Goal: Task Accomplishment & Management: Use online tool/utility

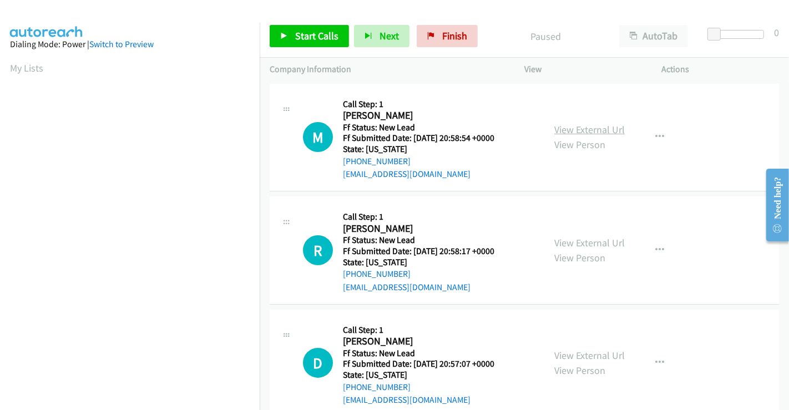
click at [588, 134] on link "View External Url" at bounding box center [590, 129] width 70 height 13
click at [585, 241] on link "View External Url" at bounding box center [590, 242] width 70 height 13
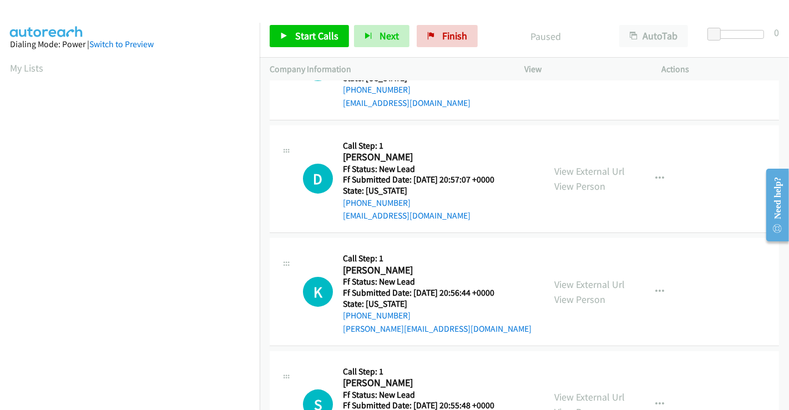
scroll to position [185, 0]
click at [575, 173] on link "View External Url" at bounding box center [590, 170] width 70 height 13
click at [573, 283] on link "View External Url" at bounding box center [590, 284] width 70 height 13
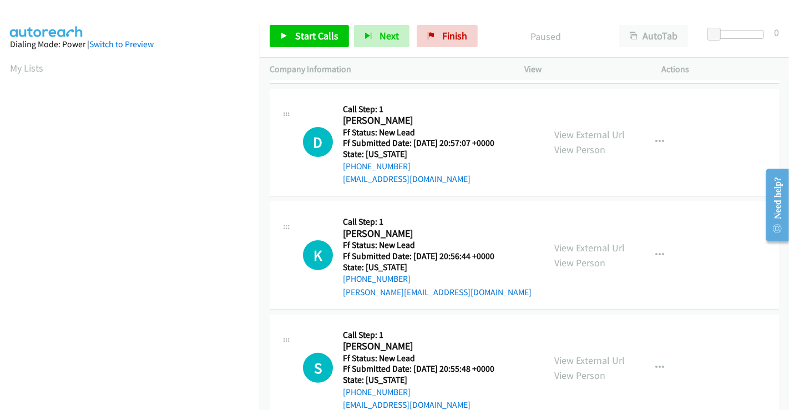
scroll to position [249, 0]
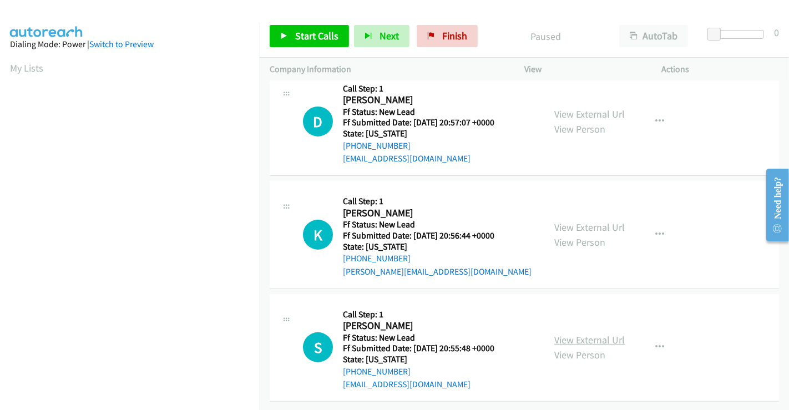
click at [589, 334] on link "View External Url" at bounding box center [590, 340] width 70 height 13
click at [320, 33] on span "Start Calls" at bounding box center [316, 35] width 43 height 13
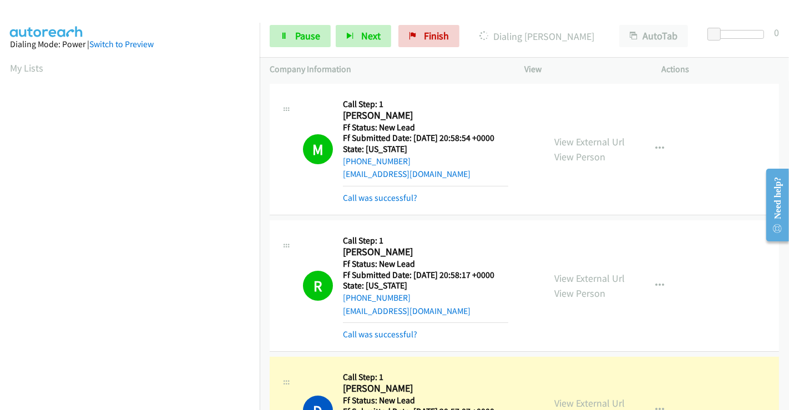
scroll to position [214, 0]
click at [303, 29] on span "Pause" at bounding box center [307, 35] width 25 height 13
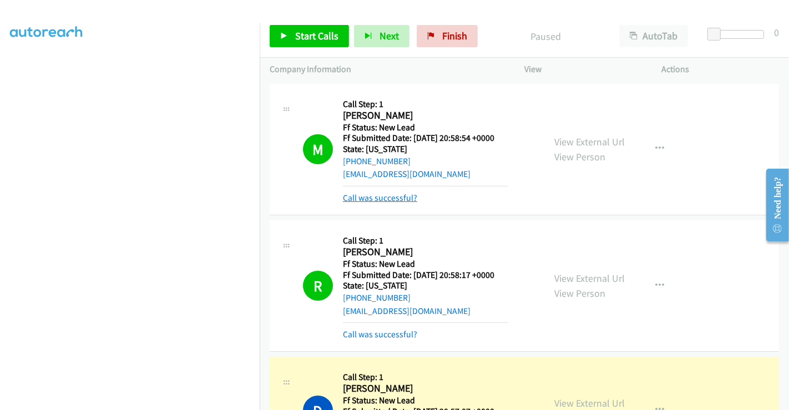
click at [371, 202] on link "Call was successful?" at bounding box center [380, 198] width 74 height 11
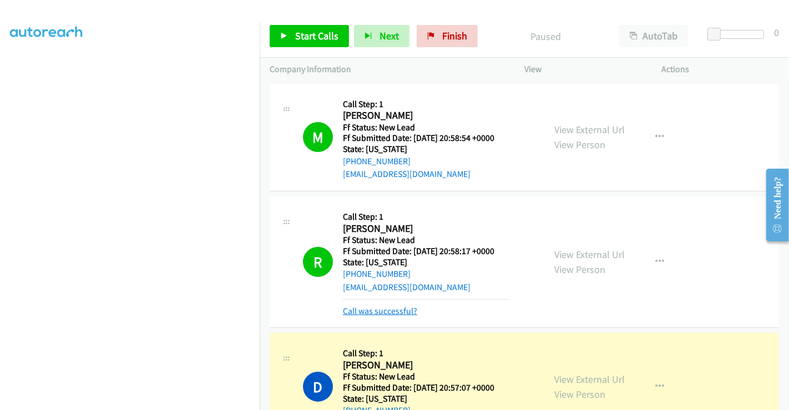
click at [380, 313] on link "Call was successful?" at bounding box center [380, 311] width 74 height 11
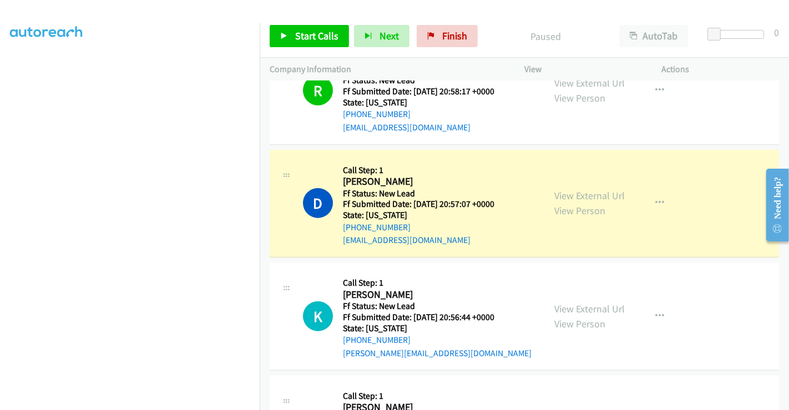
scroll to position [249, 0]
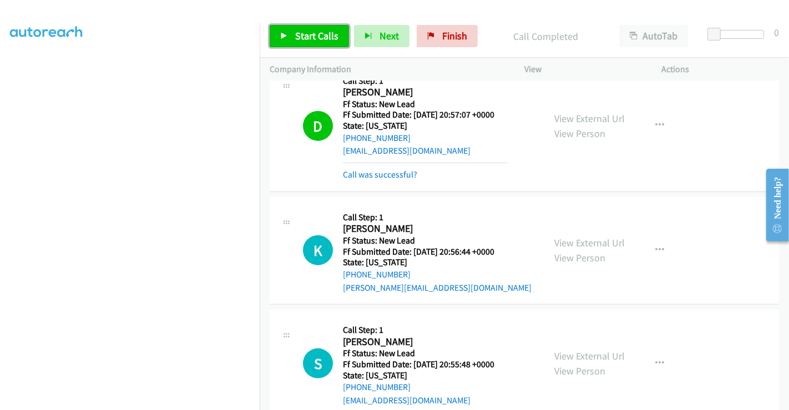
click at [314, 34] on span "Start Calls" at bounding box center [316, 35] width 43 height 13
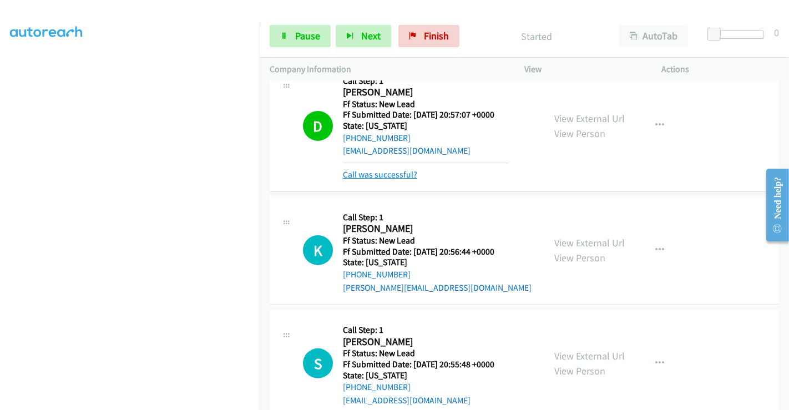
click at [392, 177] on link "Call was successful?" at bounding box center [380, 174] width 74 height 11
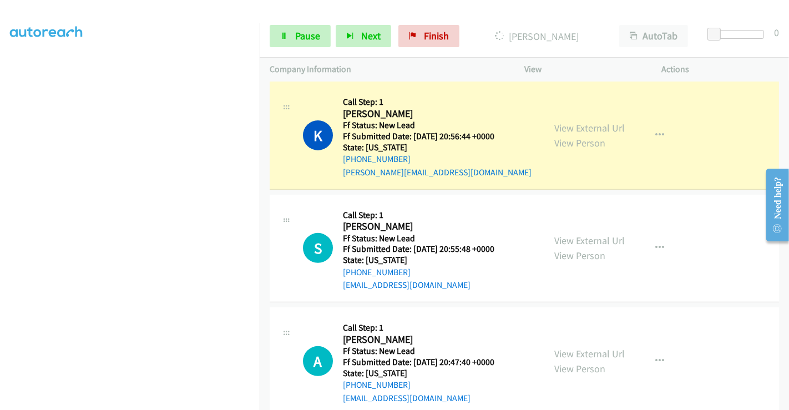
scroll to position [279, 0]
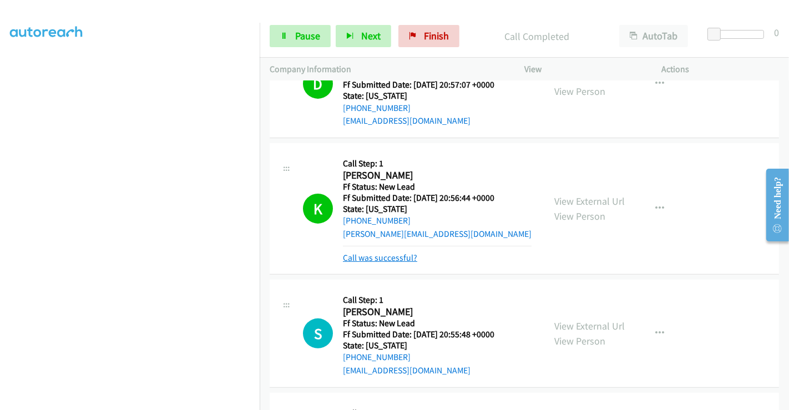
click at [404, 258] on link "Call was successful?" at bounding box center [380, 258] width 74 height 11
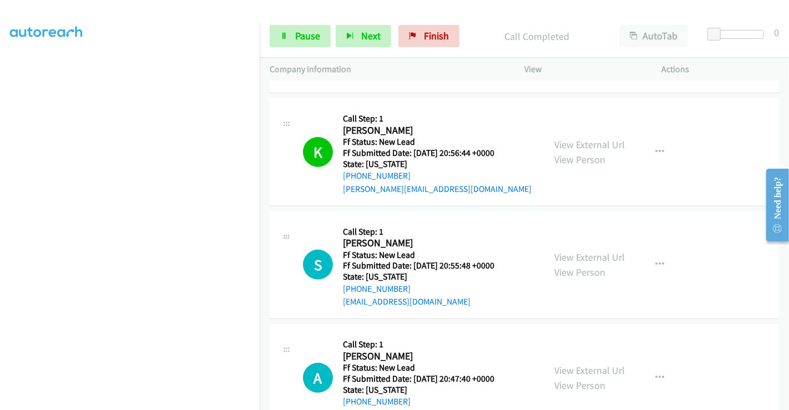
scroll to position [341, 0]
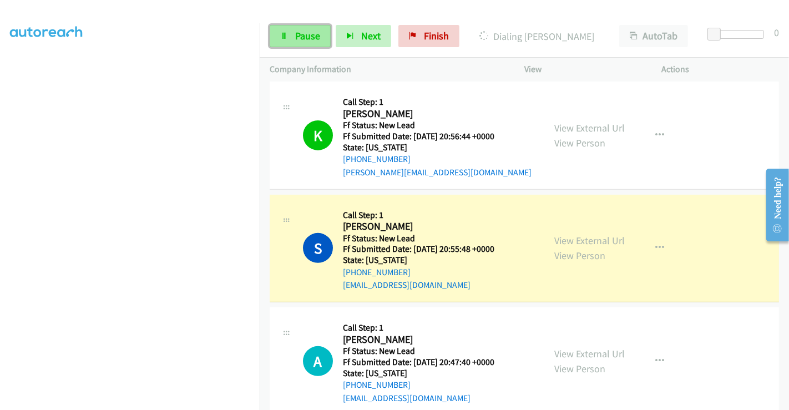
click at [304, 34] on span "Pause" at bounding box center [307, 35] width 25 height 13
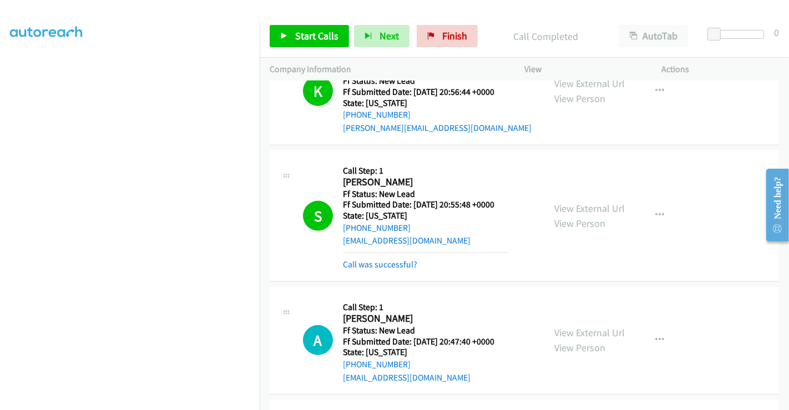
scroll to position [402, 0]
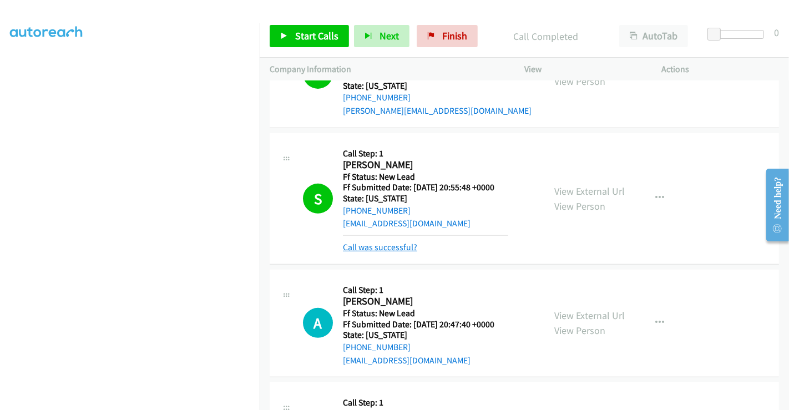
click at [384, 251] on link "Call was successful?" at bounding box center [380, 247] width 74 height 11
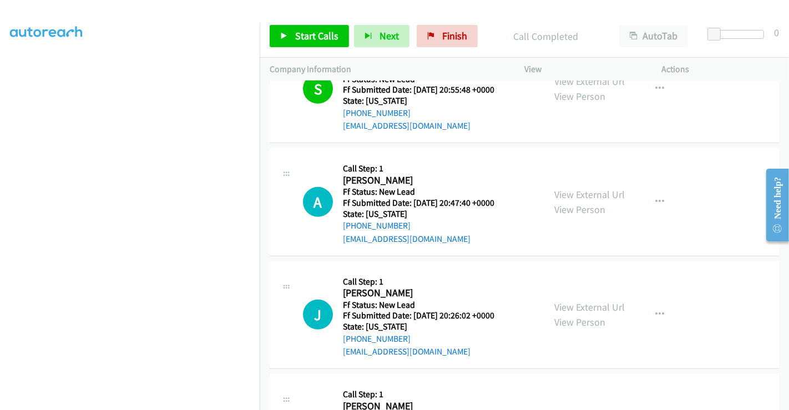
scroll to position [588, 0]
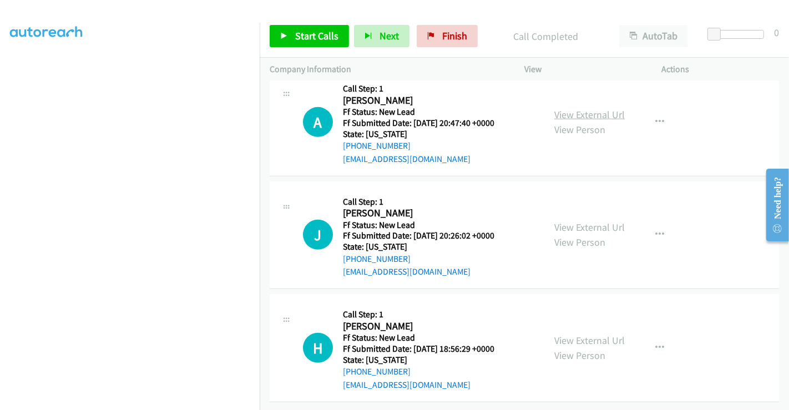
click at [582, 108] on link "View External Url" at bounding box center [590, 114] width 70 height 13
click at [584, 222] on link "View External Url" at bounding box center [590, 227] width 70 height 13
click at [600, 334] on link "View External Url" at bounding box center [590, 340] width 70 height 13
click at [301, 28] on link "Start Calls" at bounding box center [309, 36] width 79 height 22
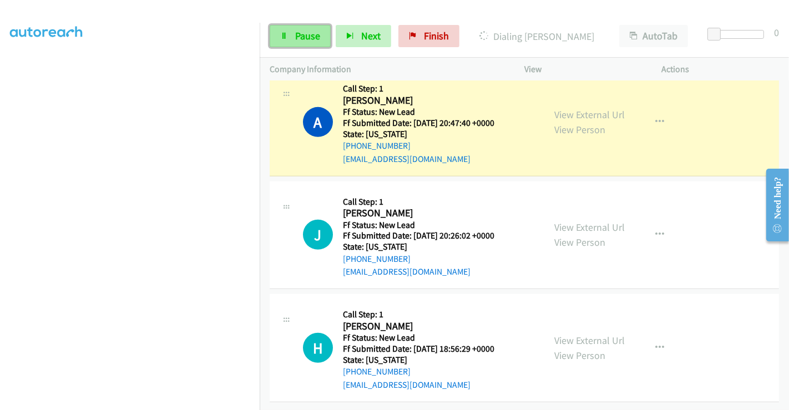
click at [295, 31] on span "Pause" at bounding box center [307, 35] width 25 height 13
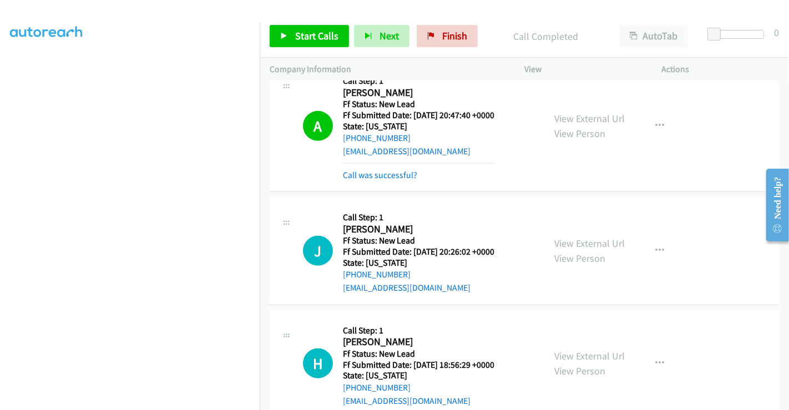
click at [400, 169] on div "Call was successful?" at bounding box center [419, 175] width 152 height 13
click at [405, 174] on link "Call was successful?" at bounding box center [380, 175] width 74 height 11
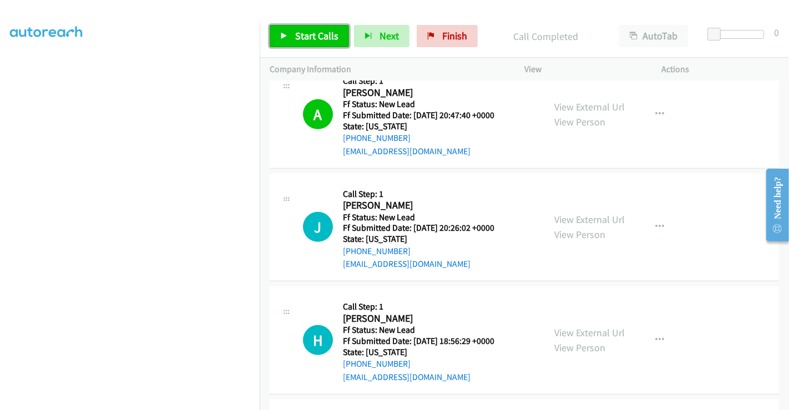
click at [317, 36] on span "Start Calls" at bounding box center [316, 35] width 43 height 13
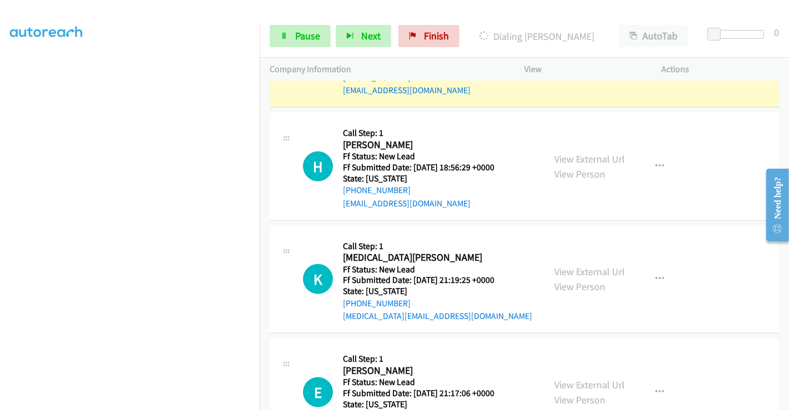
scroll to position [690, 0]
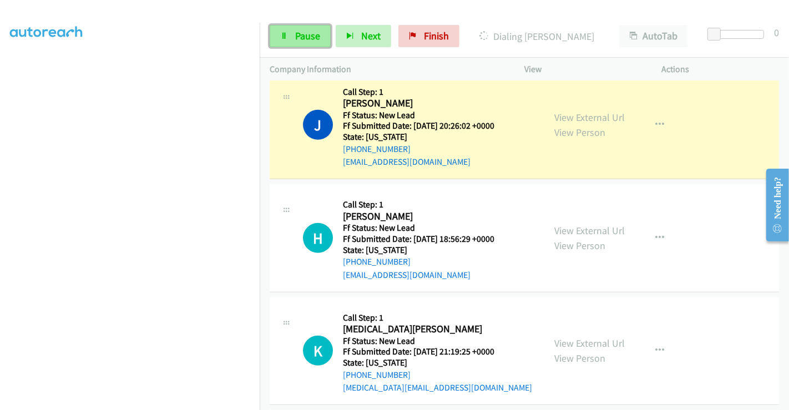
click at [308, 37] on span "Pause" at bounding box center [307, 35] width 25 height 13
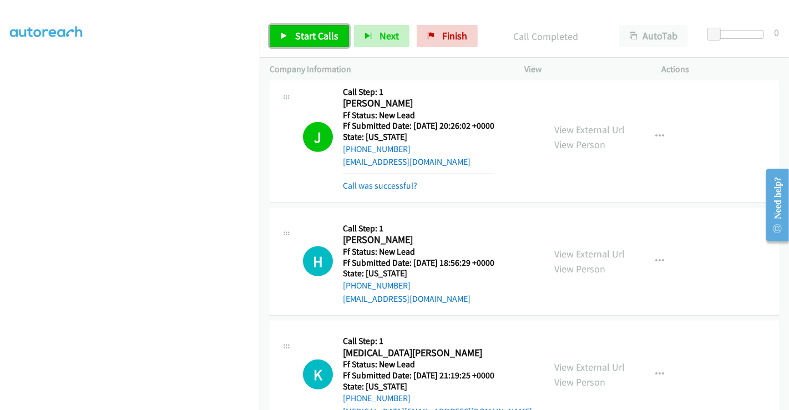
click at [309, 40] on span "Start Calls" at bounding box center [316, 35] width 43 height 13
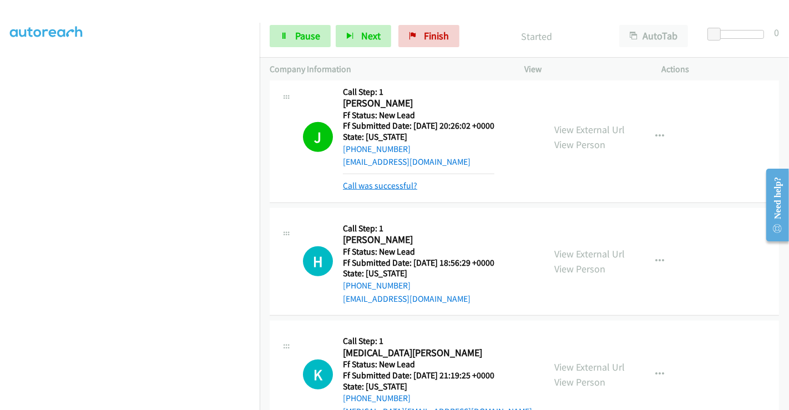
click at [405, 184] on link "Call was successful?" at bounding box center [380, 185] width 74 height 11
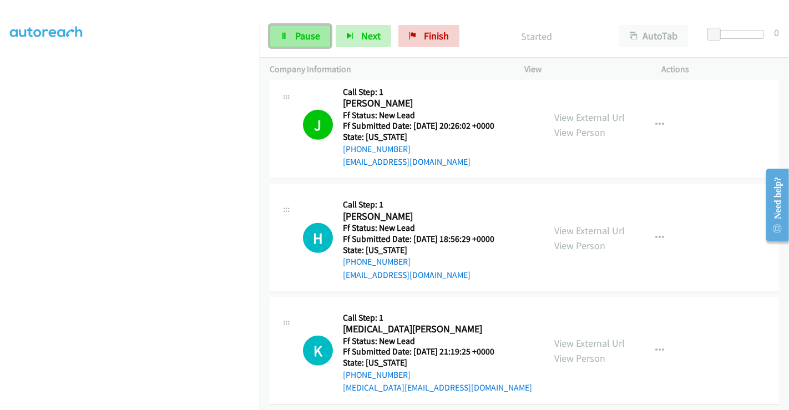
click at [299, 36] on span "Pause" at bounding box center [307, 35] width 25 height 13
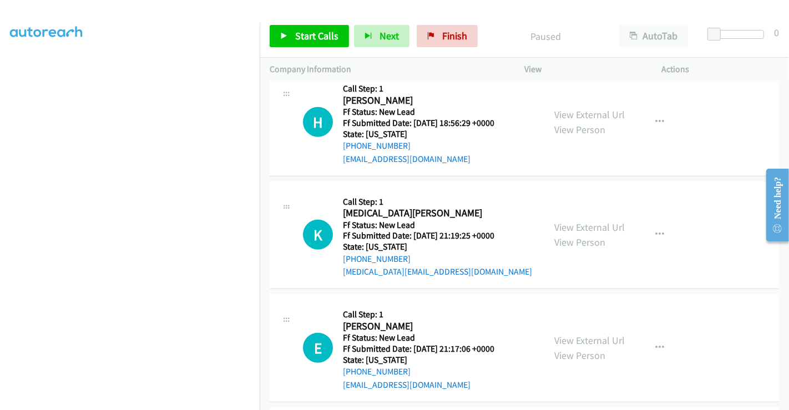
scroll to position [813, 0]
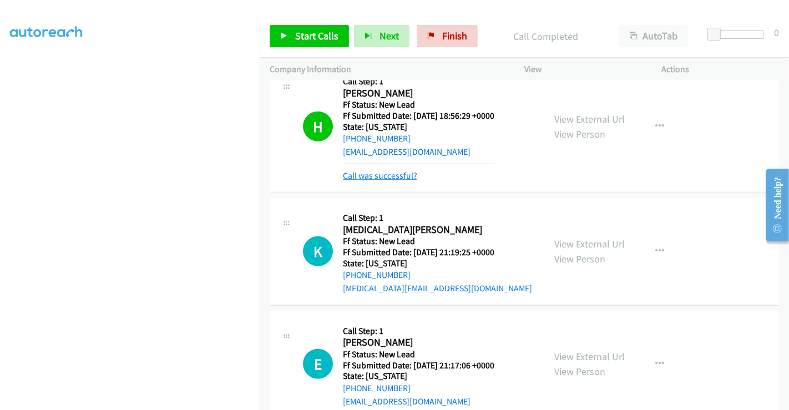
click at [376, 170] on link "Call was successful?" at bounding box center [380, 175] width 74 height 11
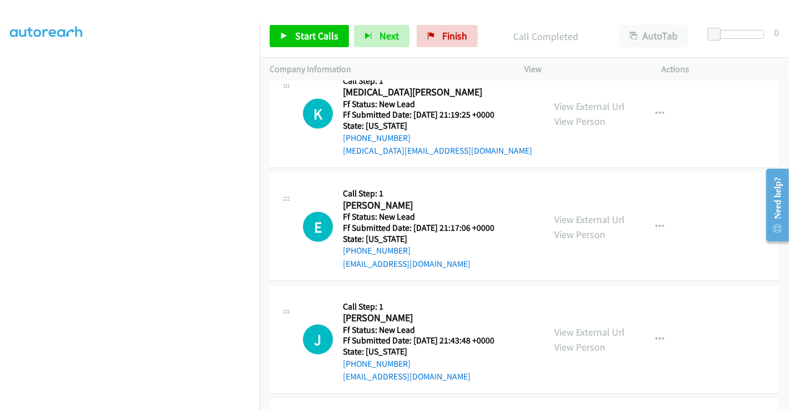
scroll to position [937, 0]
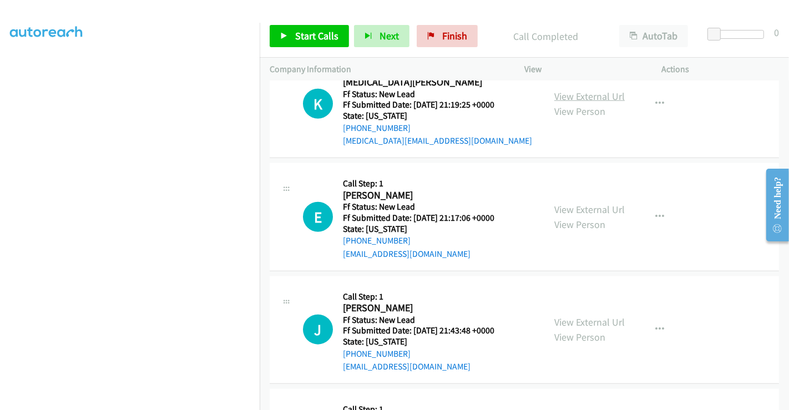
click at [581, 94] on link "View External Url" at bounding box center [590, 96] width 70 height 13
click at [579, 203] on link "View External Url" at bounding box center [590, 209] width 70 height 13
click at [581, 317] on link "View External Url" at bounding box center [590, 322] width 70 height 13
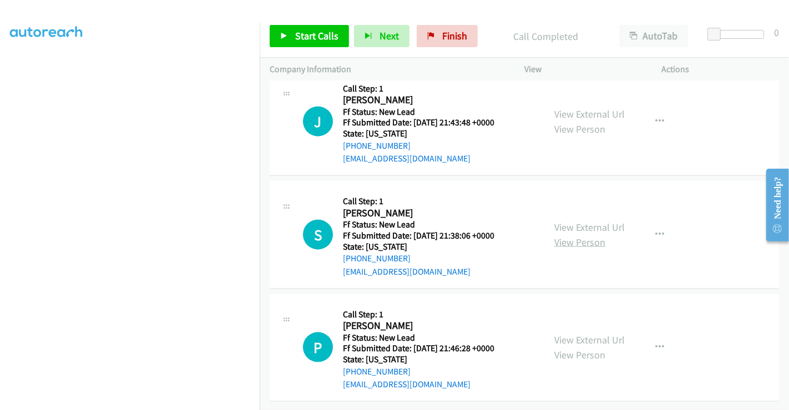
scroll to position [1152, 0]
click at [579, 221] on link "View External Url" at bounding box center [590, 227] width 70 height 13
click at [563, 334] on link "View External Url" at bounding box center [590, 340] width 70 height 13
click at [291, 38] on link "Start Calls" at bounding box center [309, 36] width 79 height 22
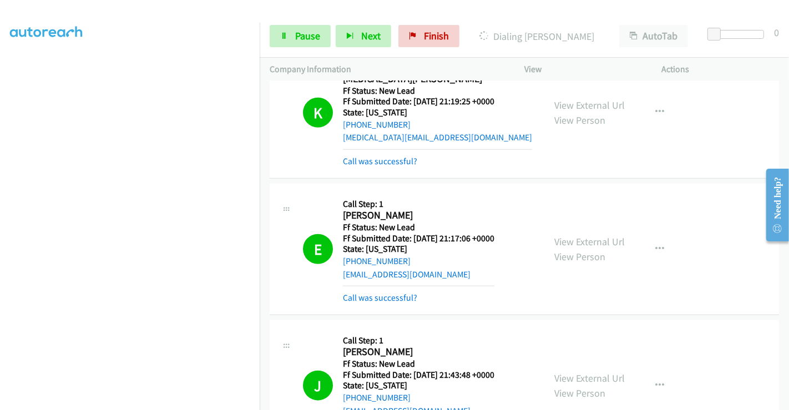
scroll to position [890, 0]
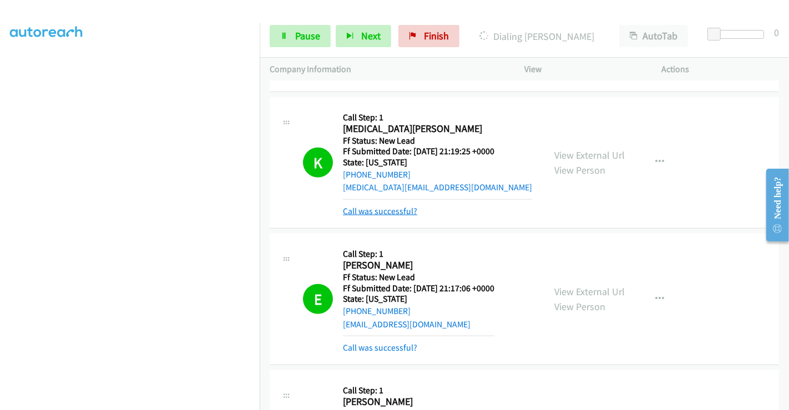
click at [392, 209] on link "Call was successful?" at bounding box center [380, 211] width 74 height 11
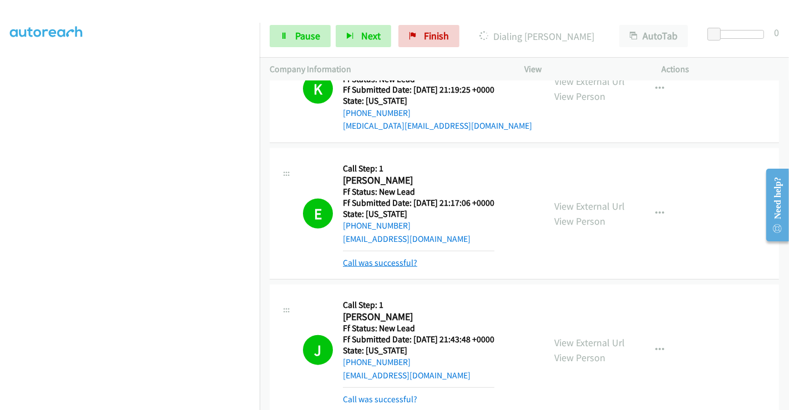
click at [396, 258] on link "Call was successful?" at bounding box center [380, 263] width 74 height 11
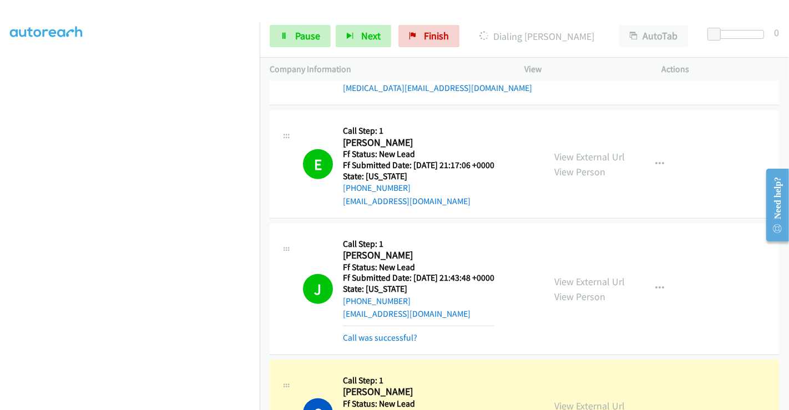
scroll to position [1075, 0]
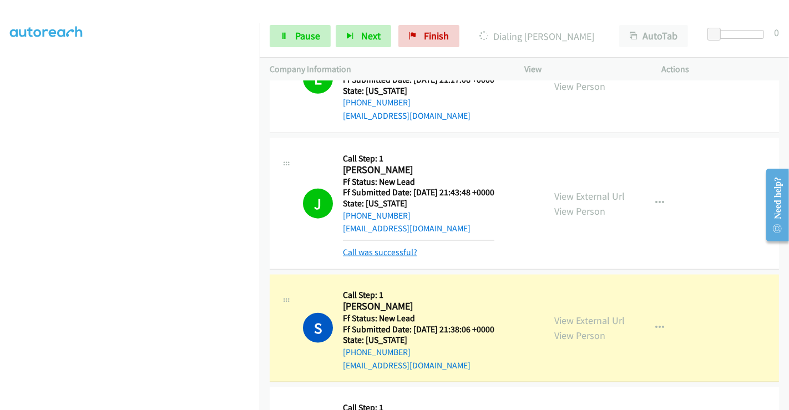
click at [390, 247] on link "Call was successful?" at bounding box center [380, 252] width 74 height 11
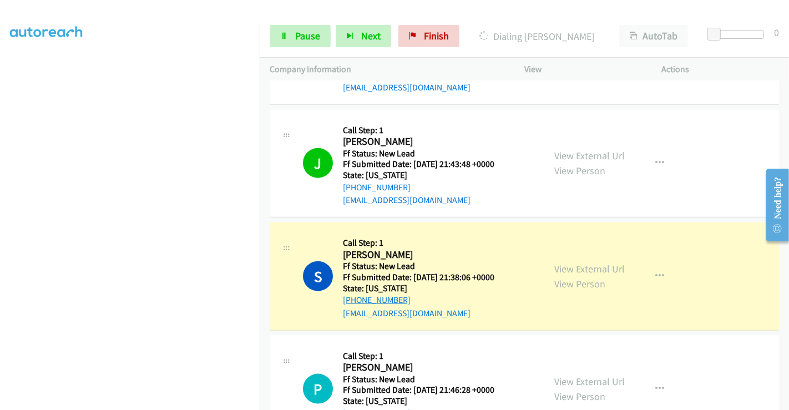
scroll to position [1199, 0]
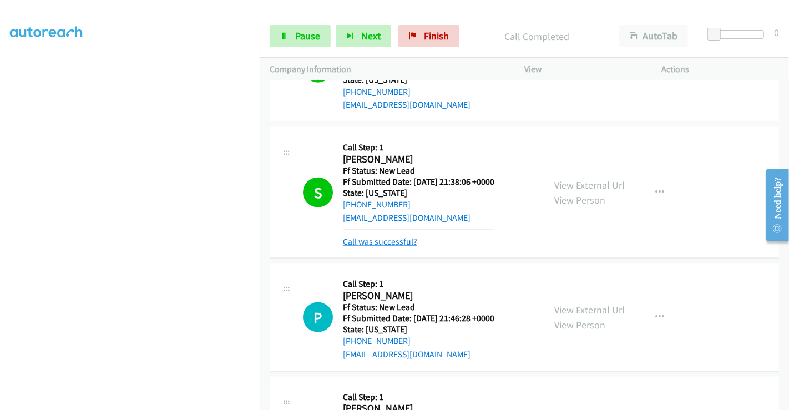
click at [392, 239] on link "Call was successful?" at bounding box center [380, 241] width 74 height 11
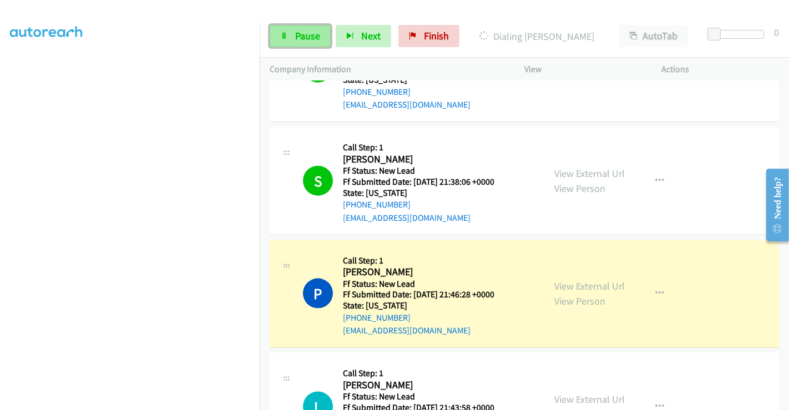
click at [296, 36] on span "Pause" at bounding box center [307, 35] width 25 height 13
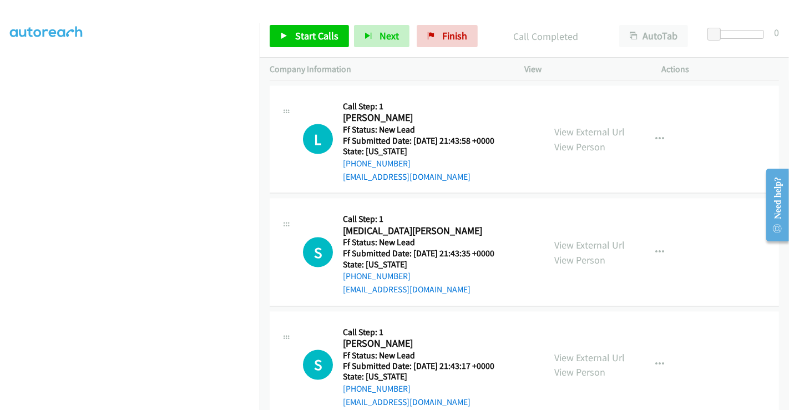
scroll to position [1513, 0]
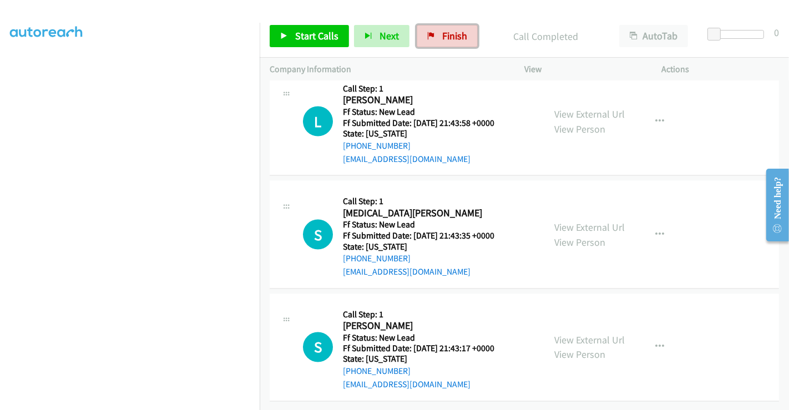
drag, startPoint x: 447, startPoint y: 37, endPoint x: 440, endPoint y: 73, distance: 36.9
click at [447, 37] on span "Finish" at bounding box center [454, 35] width 25 height 13
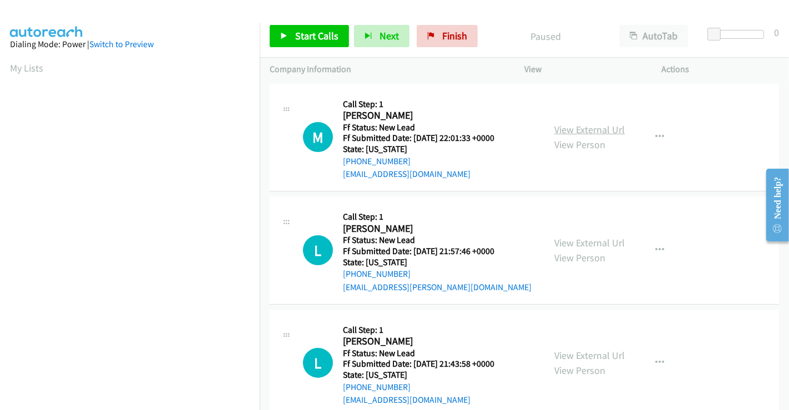
click at [574, 130] on link "View External Url" at bounding box center [590, 129] width 70 height 13
click at [588, 248] on link "View External Url" at bounding box center [590, 242] width 70 height 13
click at [580, 357] on link "View External Url" at bounding box center [590, 355] width 70 height 13
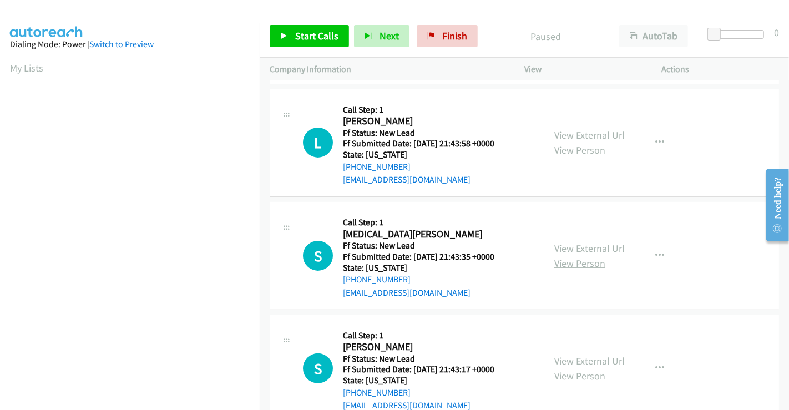
scroll to position [246, 0]
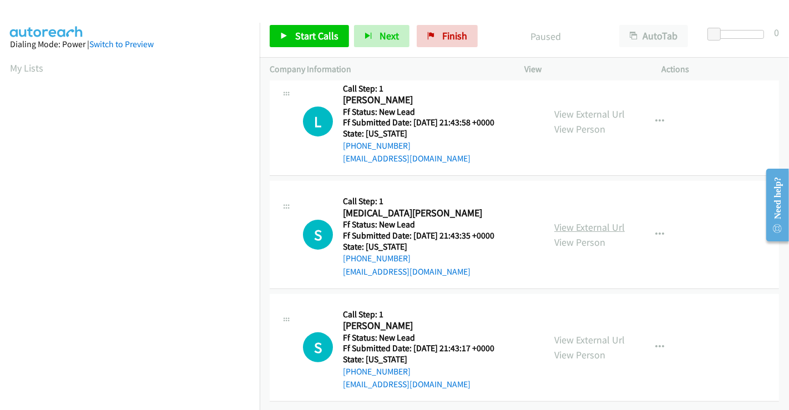
click at [577, 221] on link "View External Url" at bounding box center [590, 227] width 70 height 13
click at [577, 334] on link "View External Url" at bounding box center [590, 340] width 70 height 13
click at [313, 40] on span "Start Calls" at bounding box center [316, 35] width 43 height 13
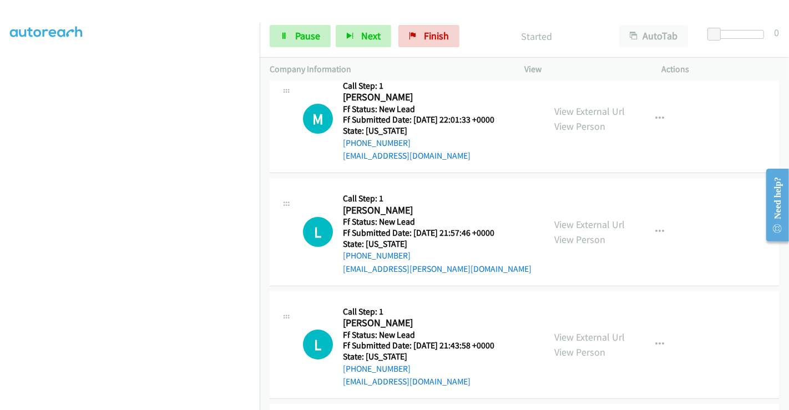
scroll to position [0, 0]
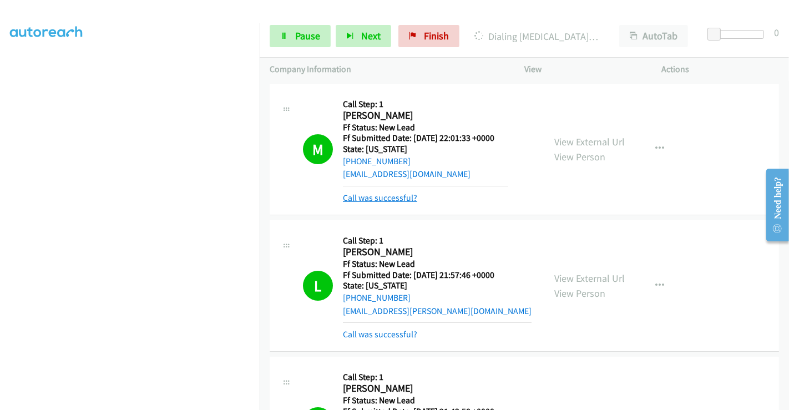
click at [390, 194] on link "Call was successful?" at bounding box center [380, 198] width 74 height 11
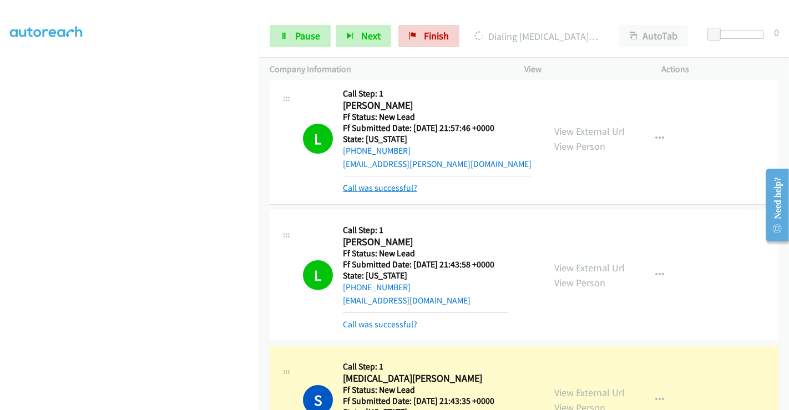
click at [390, 189] on link "Call was successful?" at bounding box center [380, 188] width 74 height 11
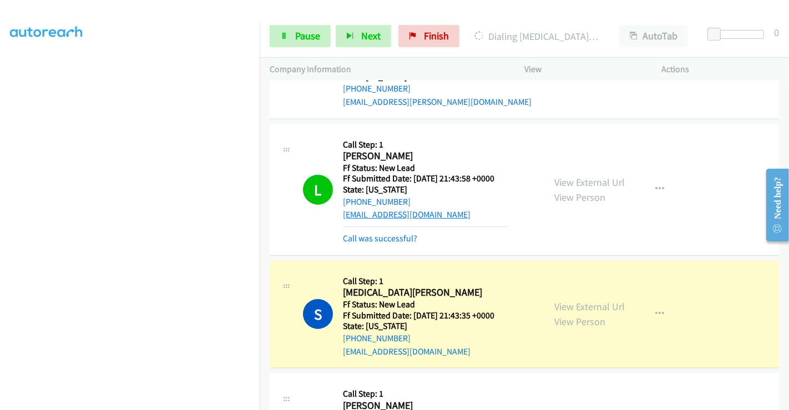
scroll to position [246, 0]
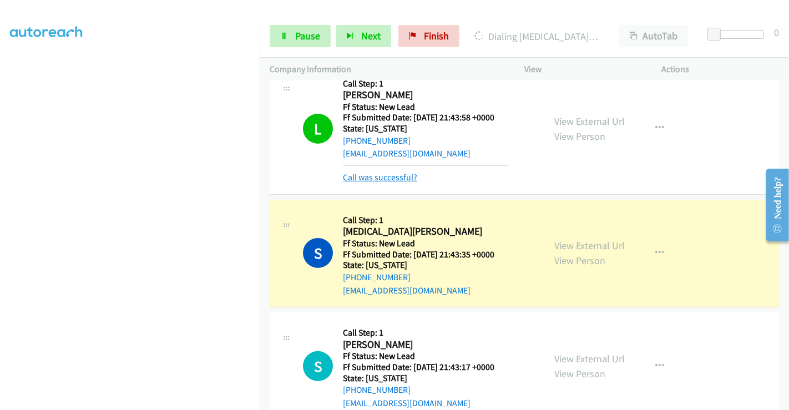
click at [397, 174] on link "Call was successful?" at bounding box center [380, 177] width 74 height 11
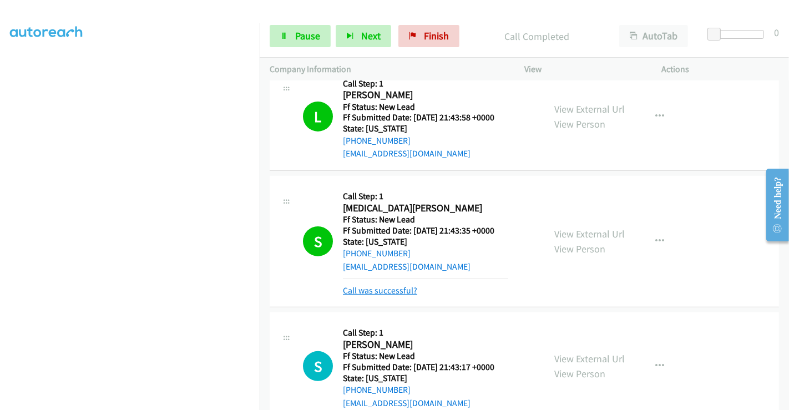
click at [387, 288] on link "Call was successful?" at bounding box center [380, 290] width 74 height 11
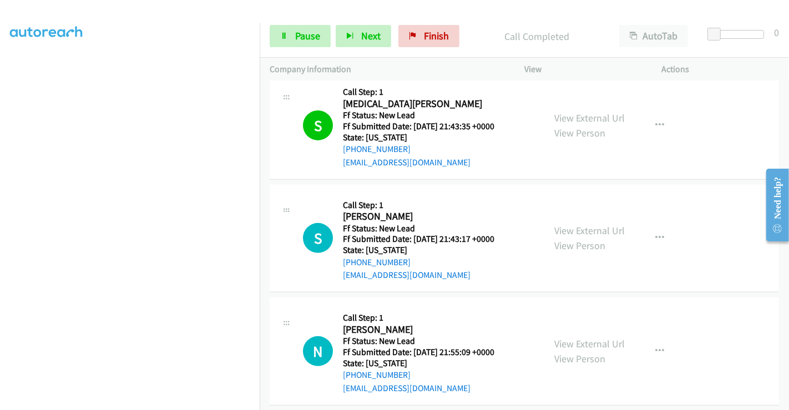
scroll to position [370, 0]
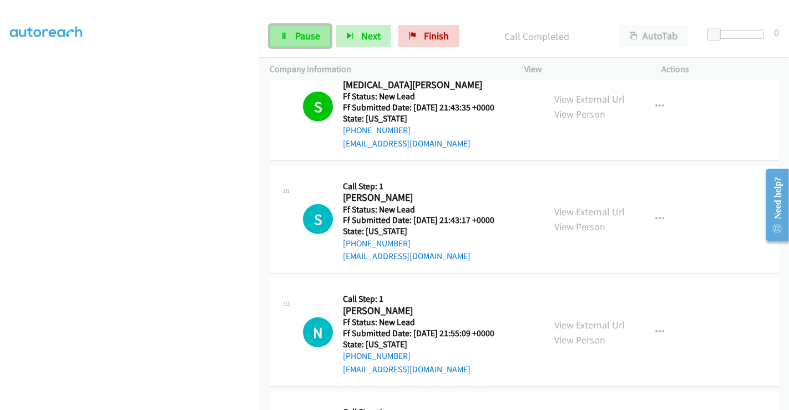
click at [291, 32] on link "Pause" at bounding box center [300, 36] width 61 height 22
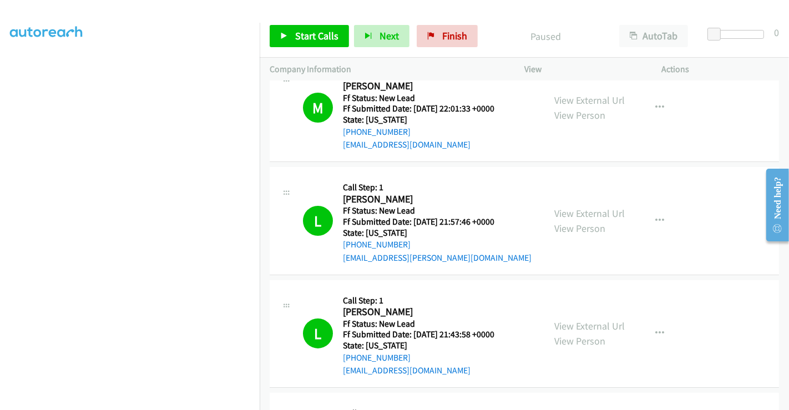
scroll to position [0, 0]
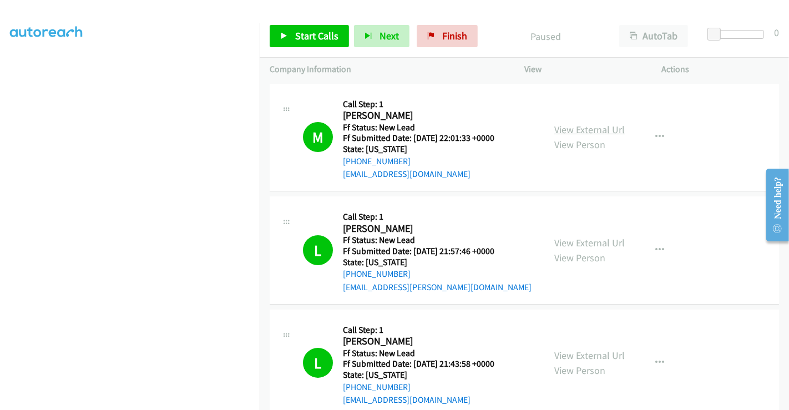
click at [586, 124] on link "View External Url" at bounding box center [590, 129] width 70 height 13
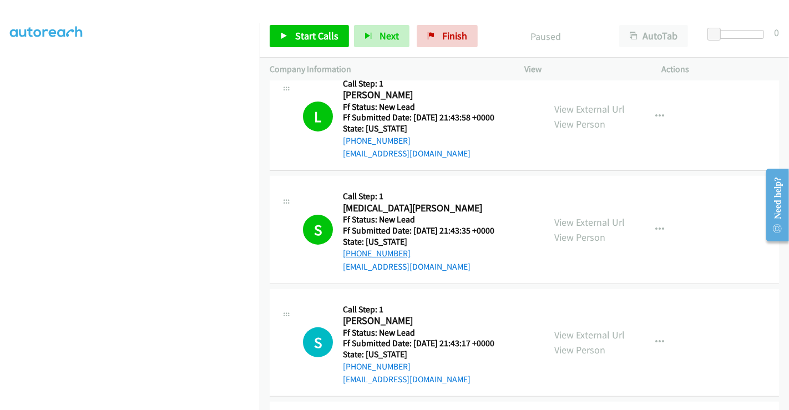
scroll to position [308, 0]
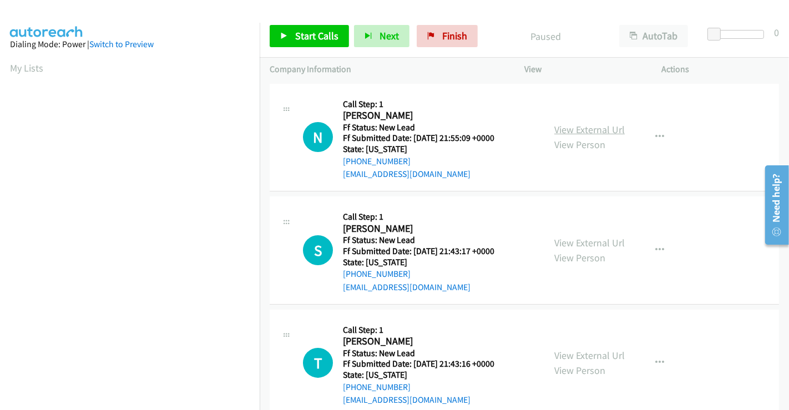
click at [583, 127] on link "View External Url" at bounding box center [590, 129] width 70 height 13
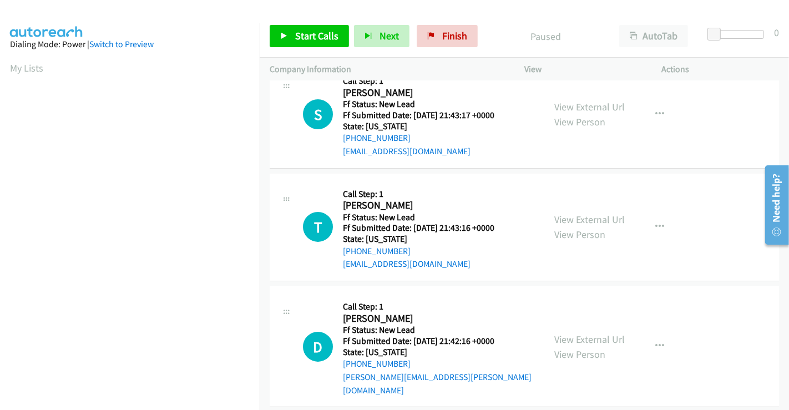
scroll to position [137, 0]
click at [322, 34] on span "Start Calls" at bounding box center [316, 35] width 43 height 13
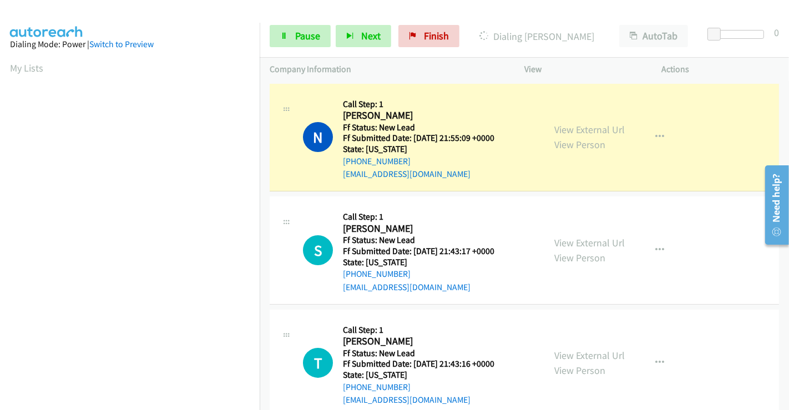
scroll to position [214, 0]
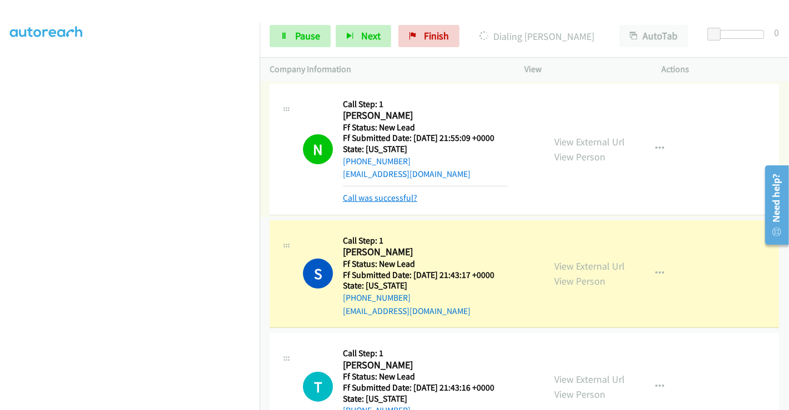
click at [390, 198] on link "Call was successful?" at bounding box center [380, 198] width 74 height 11
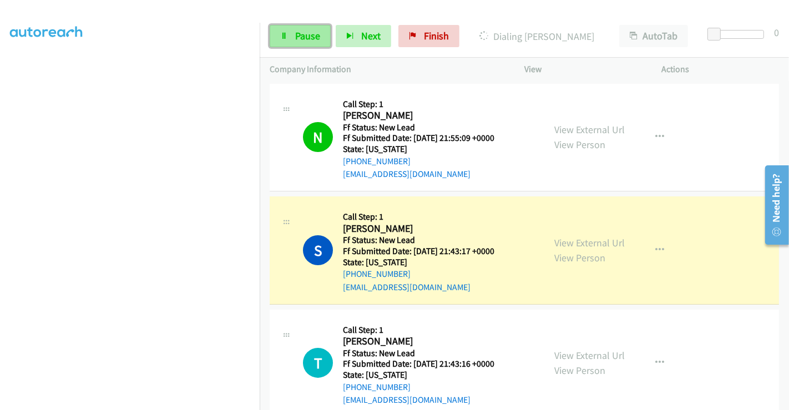
click at [311, 36] on span "Pause" at bounding box center [307, 35] width 25 height 13
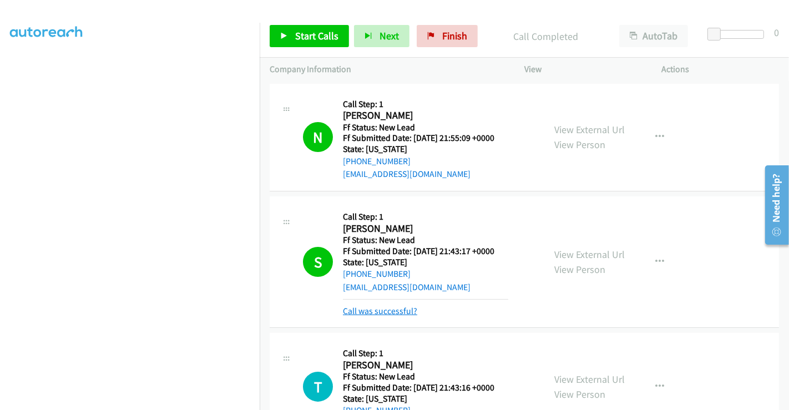
click at [391, 309] on link "Call was successful?" at bounding box center [380, 311] width 74 height 11
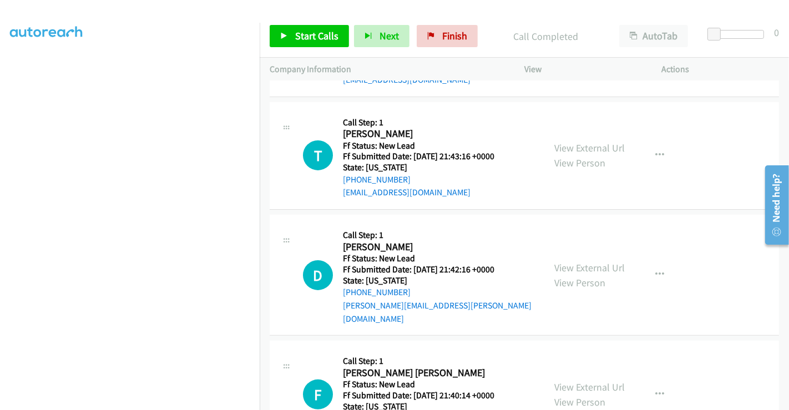
scroll to position [167, 0]
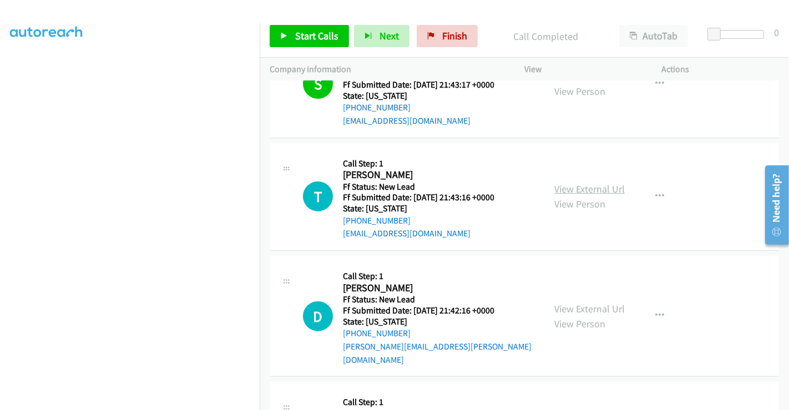
click at [573, 186] on link "View External Url" at bounding box center [590, 189] width 70 height 13
click at [575, 303] on link "View External Url" at bounding box center [590, 309] width 70 height 13
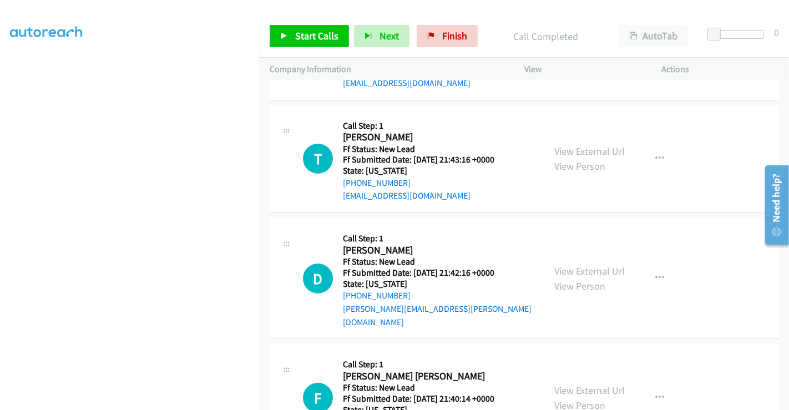
scroll to position [352, 0]
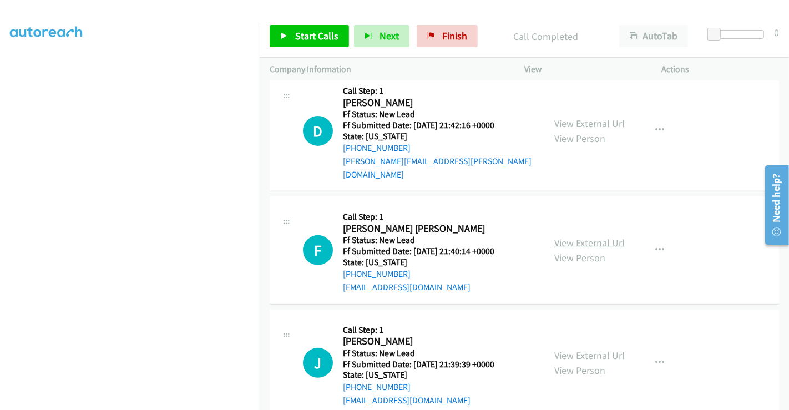
click at [582, 236] on link "View External Url" at bounding box center [590, 242] width 70 height 13
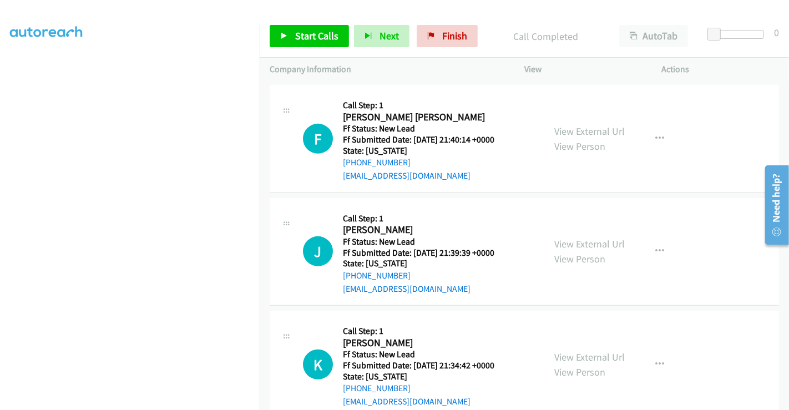
scroll to position [475, 0]
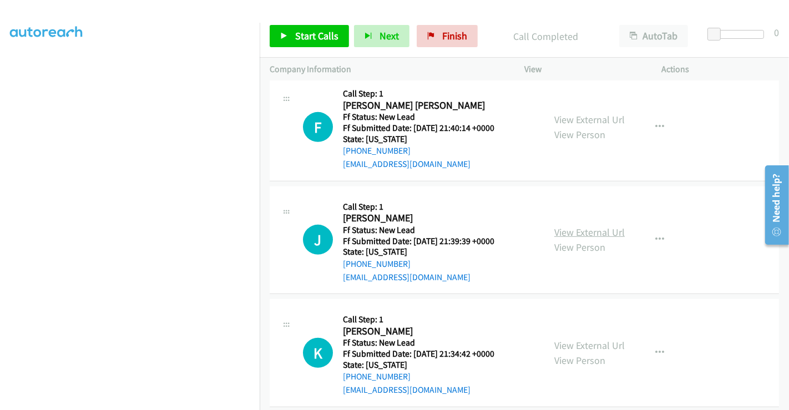
click at [581, 226] on link "View External Url" at bounding box center [590, 232] width 70 height 13
click at [573, 339] on link "View External Url" at bounding box center [590, 345] width 70 height 13
click at [308, 32] on span "Start Calls" at bounding box center [316, 35] width 43 height 13
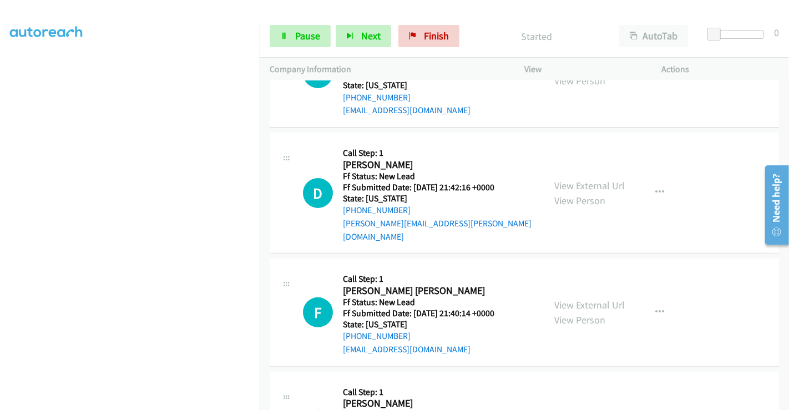
scroll to position [228, 0]
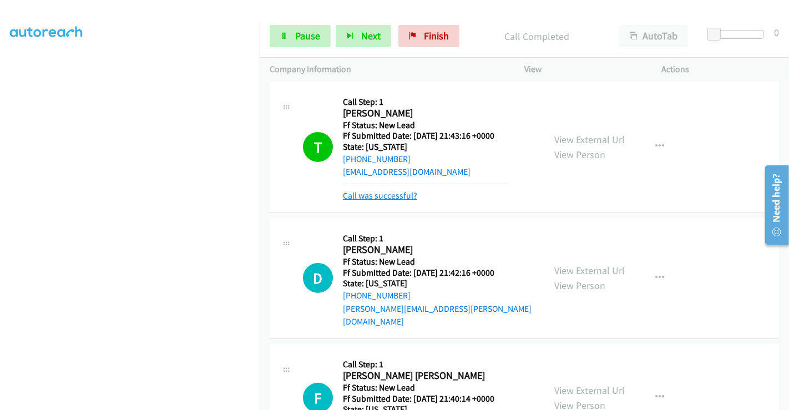
click at [406, 191] on link "Call was successful?" at bounding box center [380, 195] width 74 height 11
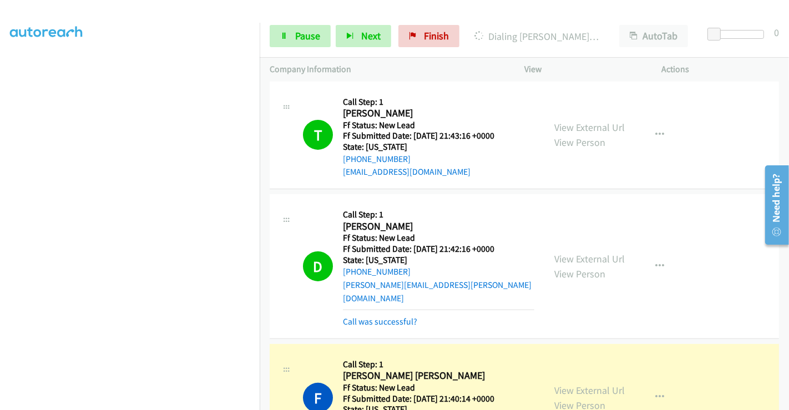
scroll to position [352, 0]
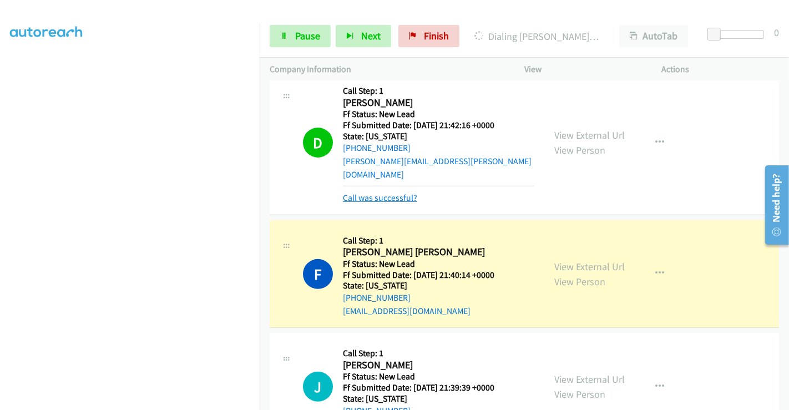
click at [389, 193] on link "Call was successful?" at bounding box center [380, 198] width 74 height 11
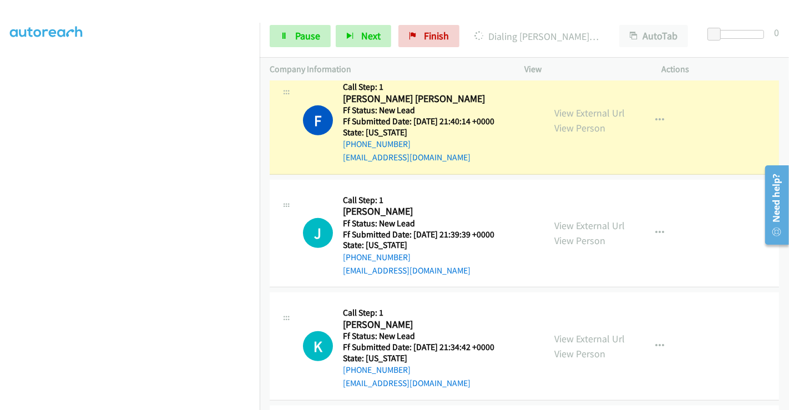
scroll to position [475, 0]
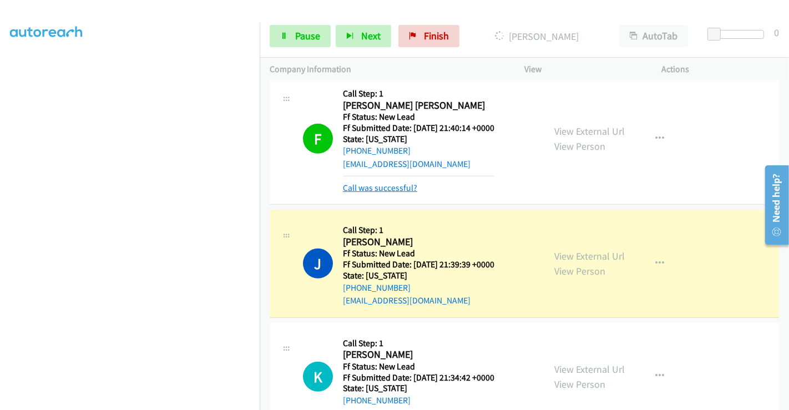
click at [394, 183] on link "Call was successful?" at bounding box center [380, 188] width 74 height 11
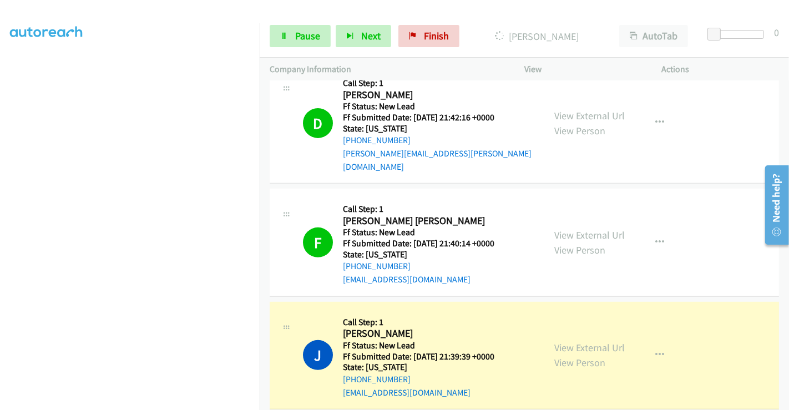
scroll to position [370, 0]
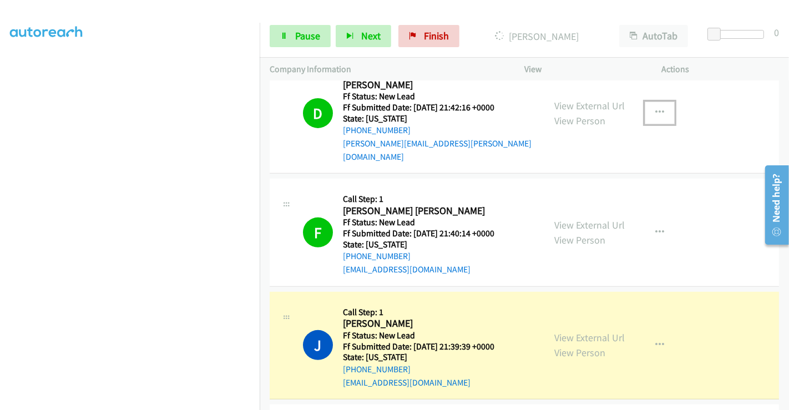
click at [656, 108] on icon "button" at bounding box center [660, 112] width 9 height 9
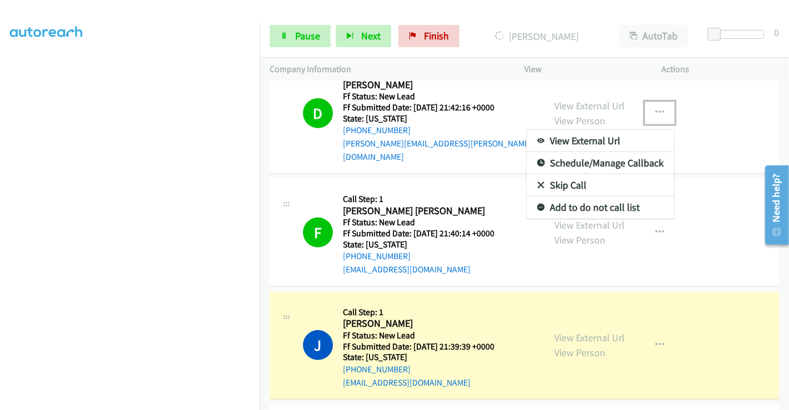
click at [587, 196] on link "Add to do not call list" at bounding box center [601, 207] width 148 height 22
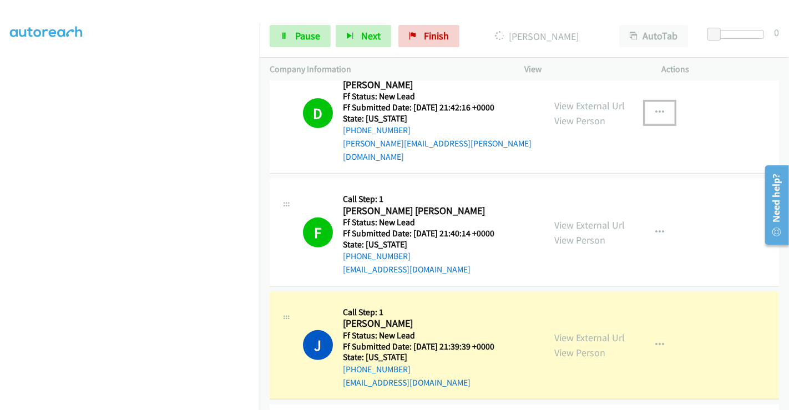
click at [656, 108] on icon "button" at bounding box center [660, 112] width 9 height 9
click at [0, 0] on div at bounding box center [0, 0] width 0 height 0
click at [662, 102] on button "button" at bounding box center [660, 113] width 30 height 22
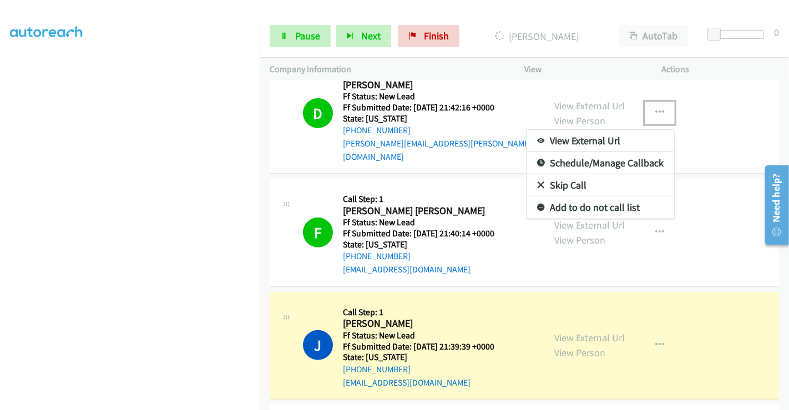
click at [596, 201] on link "Add to do not call list" at bounding box center [601, 207] width 148 height 22
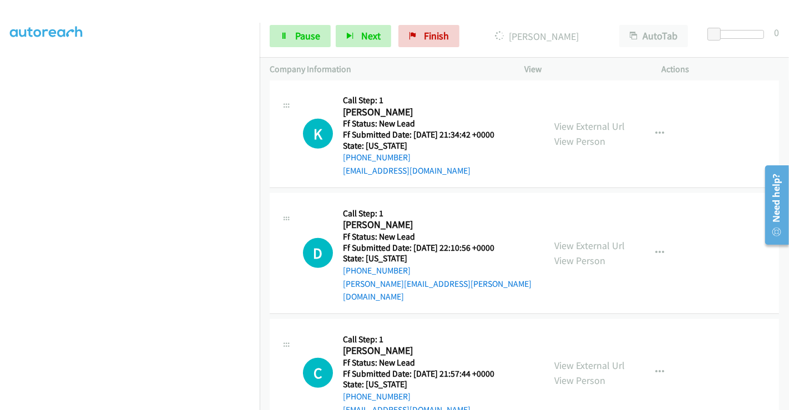
scroll to position [700, 0]
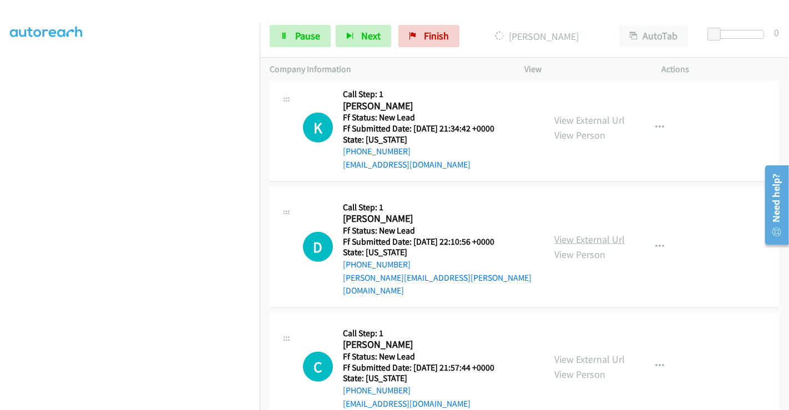
click at [584, 233] on link "View External Url" at bounding box center [590, 239] width 70 height 13
click at [578, 353] on link "View External Url" at bounding box center [590, 359] width 70 height 13
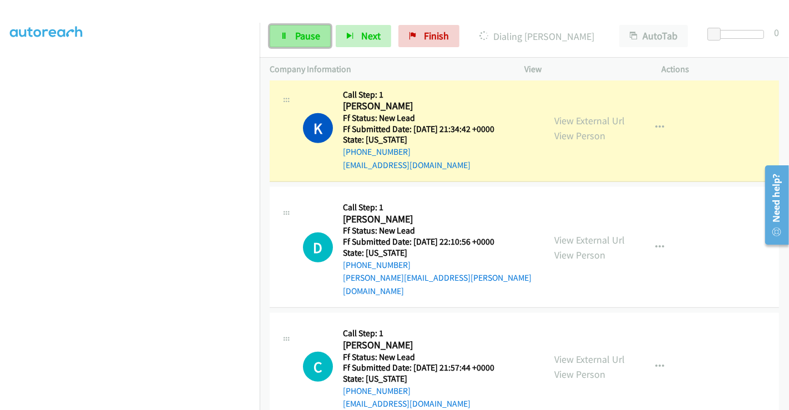
click at [303, 39] on span "Pause" at bounding box center [307, 35] width 25 height 13
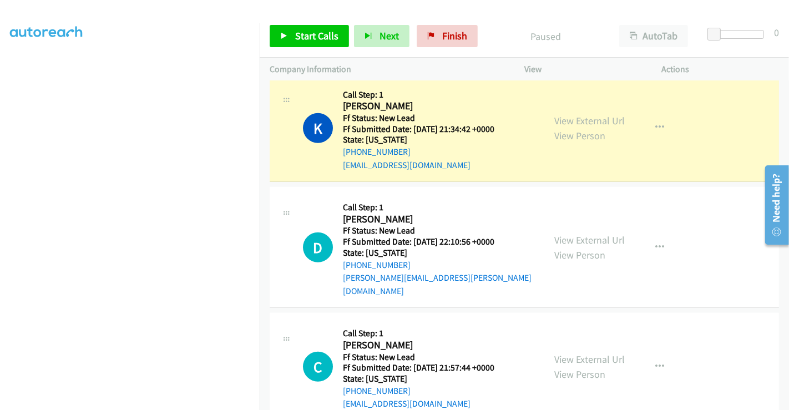
scroll to position [724, 0]
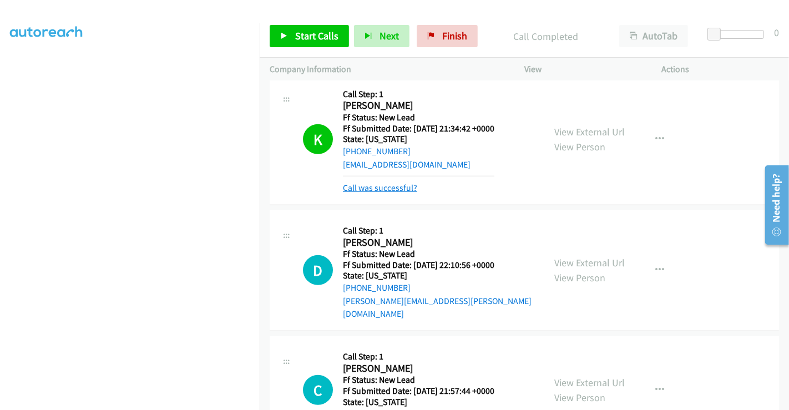
click at [406, 183] on link "Call was successful?" at bounding box center [380, 188] width 74 height 11
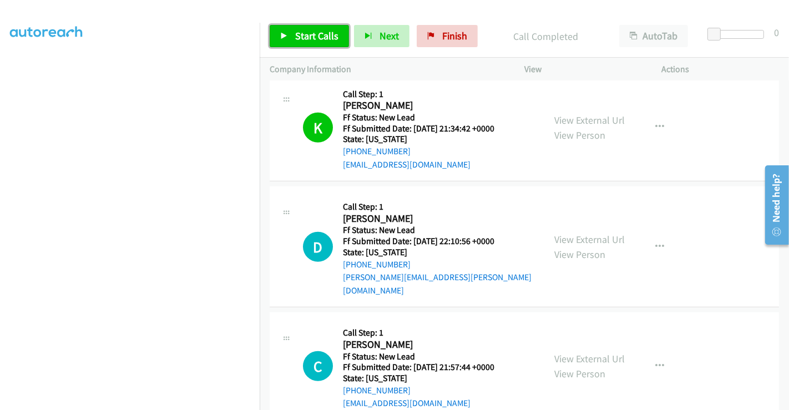
click at [303, 38] on span "Start Calls" at bounding box center [316, 35] width 43 height 13
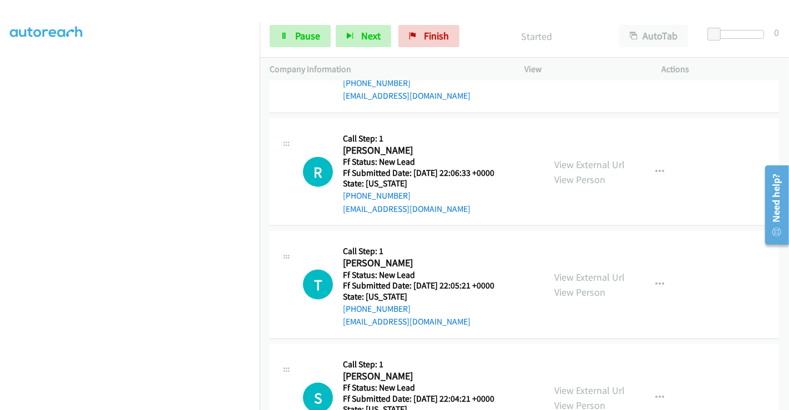
scroll to position [1032, 0]
click at [580, 158] on link "View External Url" at bounding box center [590, 164] width 70 height 13
click at [581, 270] on link "View External Url" at bounding box center [590, 276] width 70 height 13
click at [577, 384] on link "View External Url" at bounding box center [590, 390] width 70 height 13
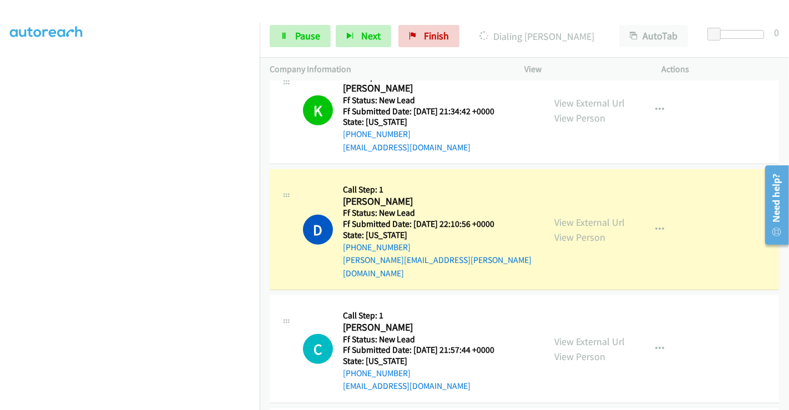
scroll to position [724, 0]
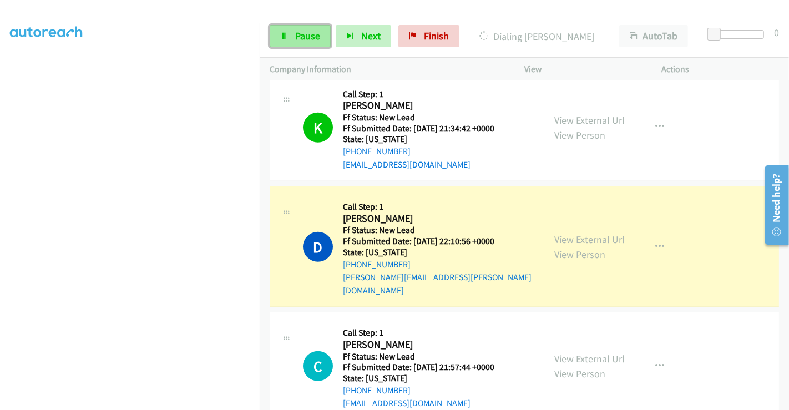
click at [310, 39] on span "Pause" at bounding box center [307, 35] width 25 height 13
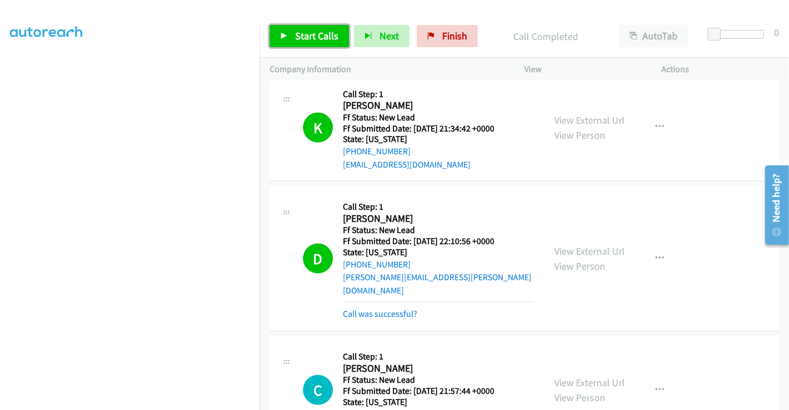
click at [320, 34] on span "Start Calls" at bounding box center [316, 35] width 43 height 13
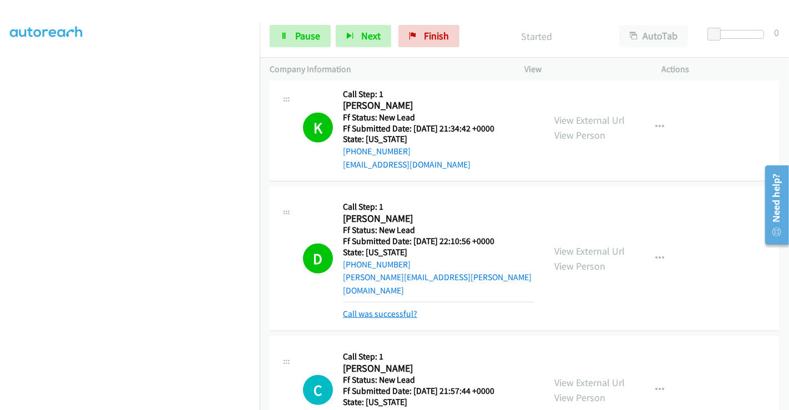
click at [380, 309] on link "Call was successful?" at bounding box center [380, 314] width 74 height 11
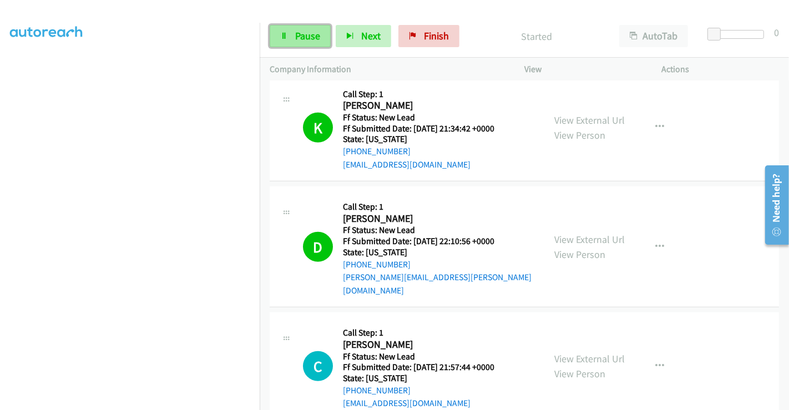
click at [301, 33] on span "Pause" at bounding box center [307, 35] width 25 height 13
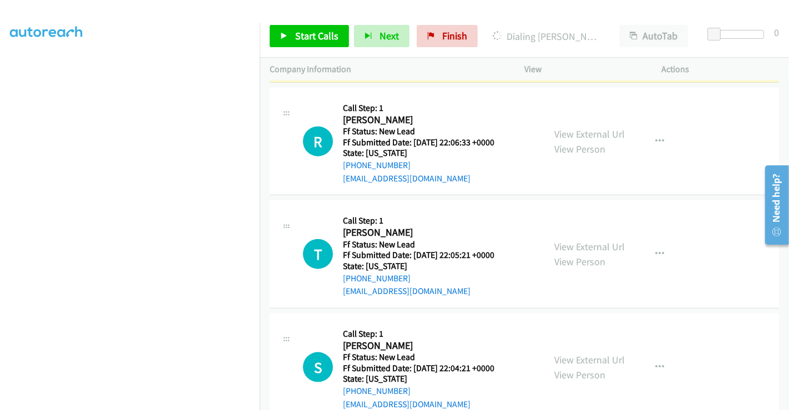
scroll to position [754, 0]
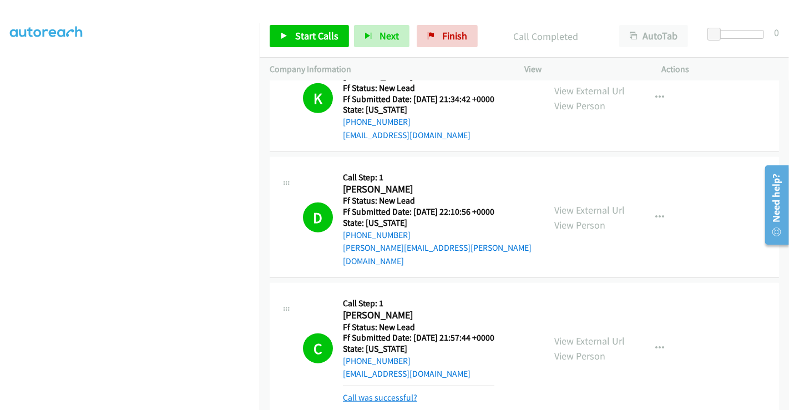
click at [400, 392] on link "Call was successful?" at bounding box center [380, 397] width 74 height 11
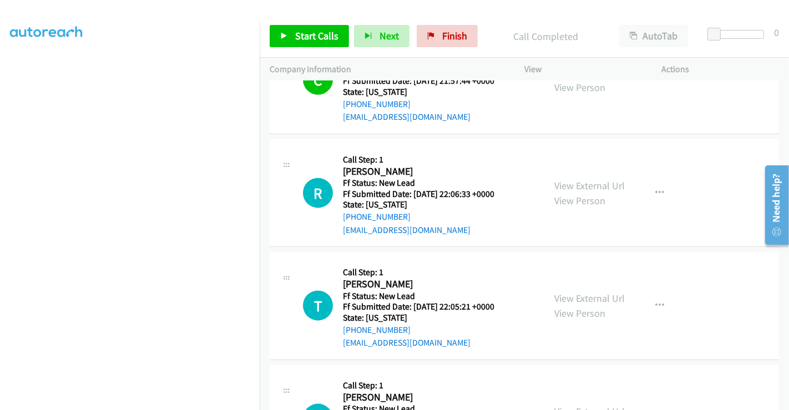
scroll to position [1062, 0]
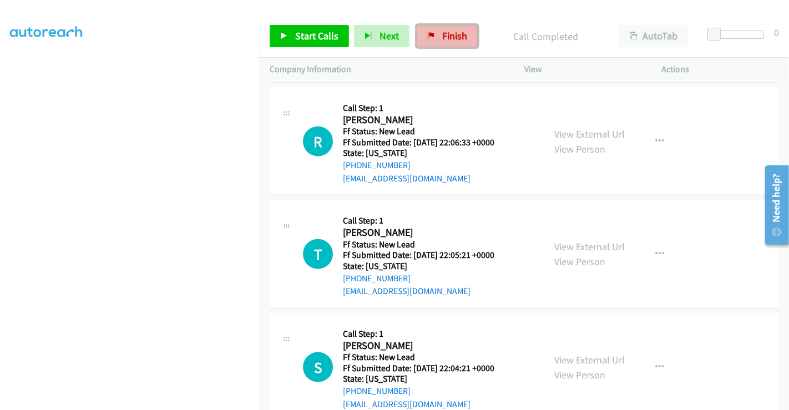
click at [442, 37] on span "Finish" at bounding box center [454, 35] width 25 height 13
